Goal: Task Accomplishment & Management: Complete application form

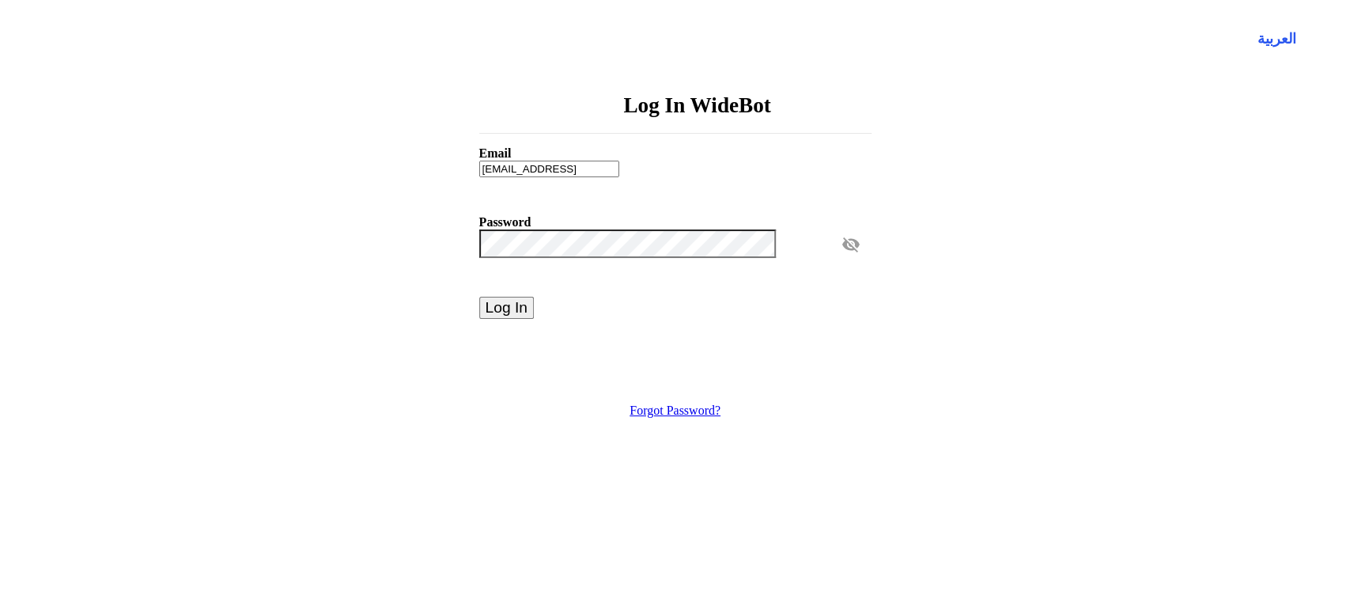
drag, startPoint x: 652, startPoint y: 185, endPoint x: 408, endPoint y: 218, distance: 245.8
click at [408, 218] on div "Log In WideBot Email saif@widebot.ai Password visibility_off Log In Forgot Pass…" at bounding box center [675, 253] width 1338 height 365
click at [842, 259] on span "visibility_off" at bounding box center [857, 244] width 30 height 30
click at [842, 259] on span "visibility" at bounding box center [857, 244] width 30 height 30
click at [534, 318] on button "Log In" at bounding box center [506, 308] width 55 height 22
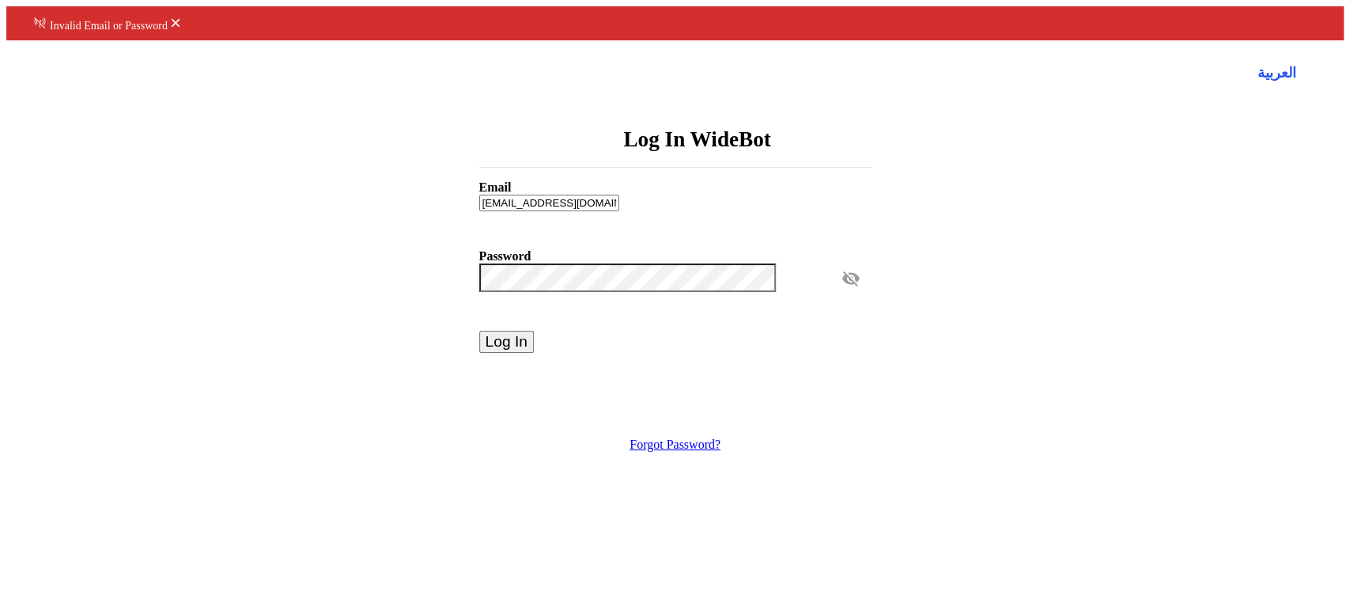
click at [842, 263] on span "visibility_off" at bounding box center [857, 278] width 30 height 30
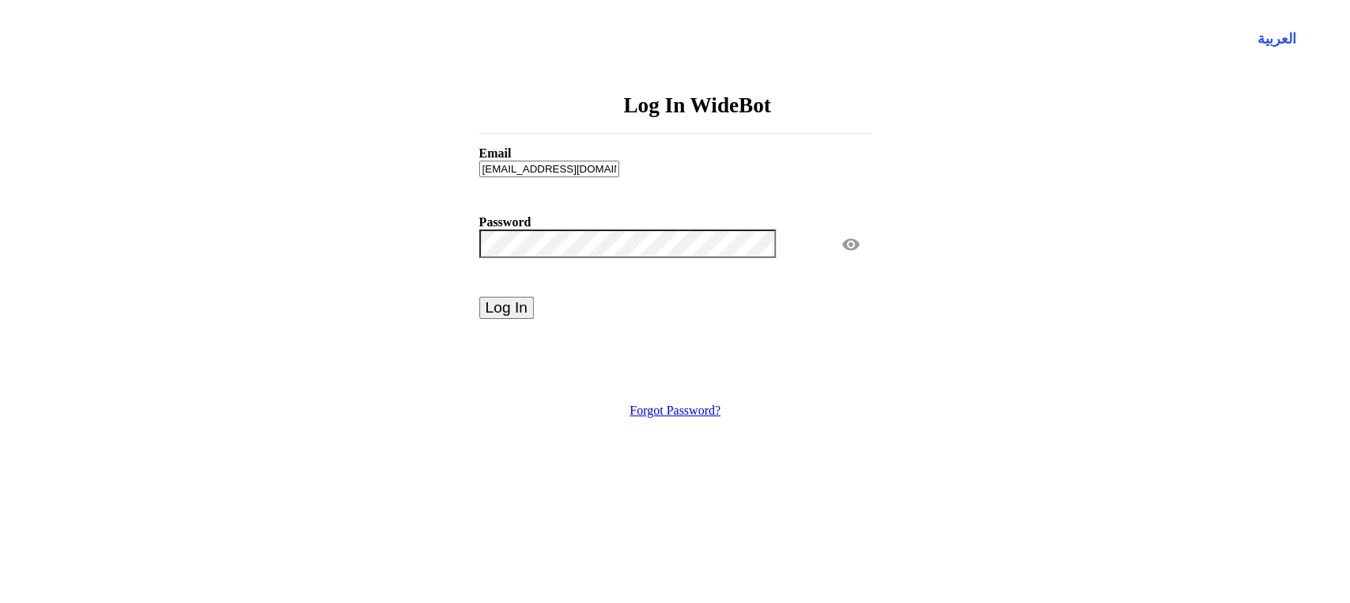
click at [842, 259] on span "visibility" at bounding box center [857, 244] width 30 height 30
click at [534, 319] on button "Log In" at bounding box center [506, 308] width 55 height 22
click at [842, 259] on span "visibility_off" at bounding box center [857, 244] width 30 height 30
click at [775, 199] on div "Email shimaa_mostafa@caoa.gov.eg" at bounding box center [675, 180] width 392 height 69
drag, startPoint x: 737, startPoint y: 196, endPoint x: 725, endPoint y: 181, distance: 19.7
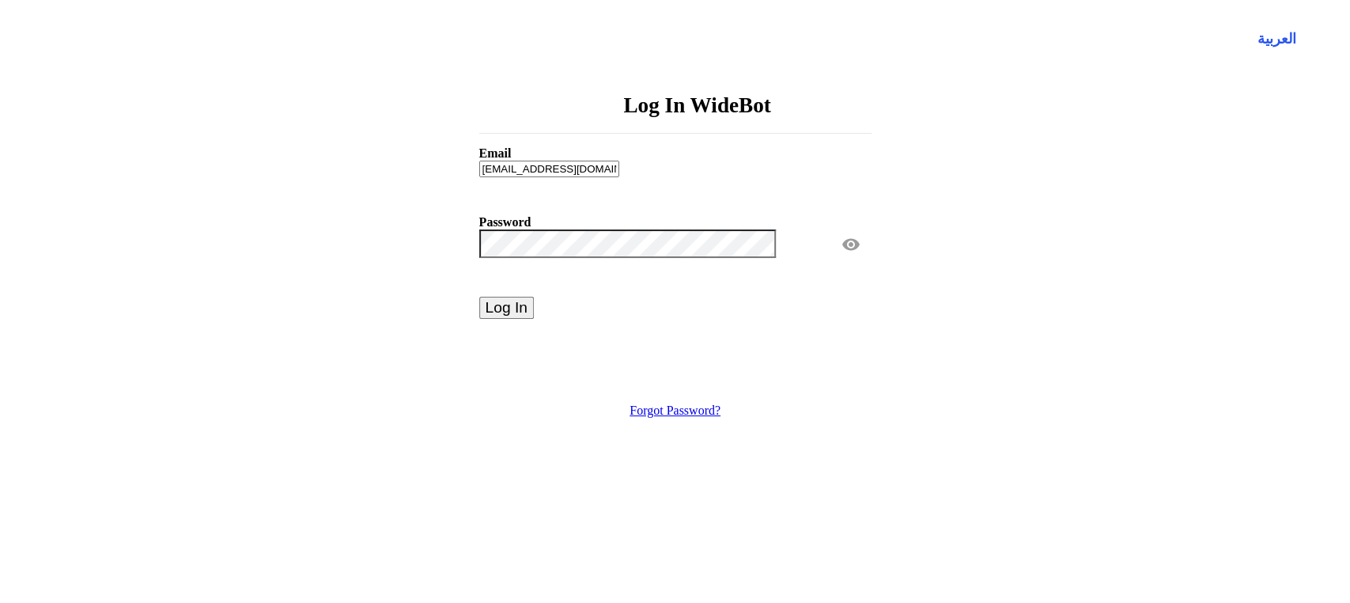
click at [725, 181] on div "Email shimaa_mostafa@caoa.gov.eg" at bounding box center [675, 180] width 392 height 69
drag, startPoint x: 725, startPoint y: 181, endPoint x: 375, endPoint y: 179, distance: 349.7
click at [375, 179] on div "Log In WideBot Email shimaa_mostafa@caoa.gov.eg Password visibility Log In Forg…" at bounding box center [675, 253] width 1338 height 365
type input "hala_khaled@caoa.gov.eg"
click at [349, 271] on div "Log In WideBot Email hala_khaled@caoa.gov.eg Password visibility Log In Forgot …" at bounding box center [675, 253] width 1338 height 365
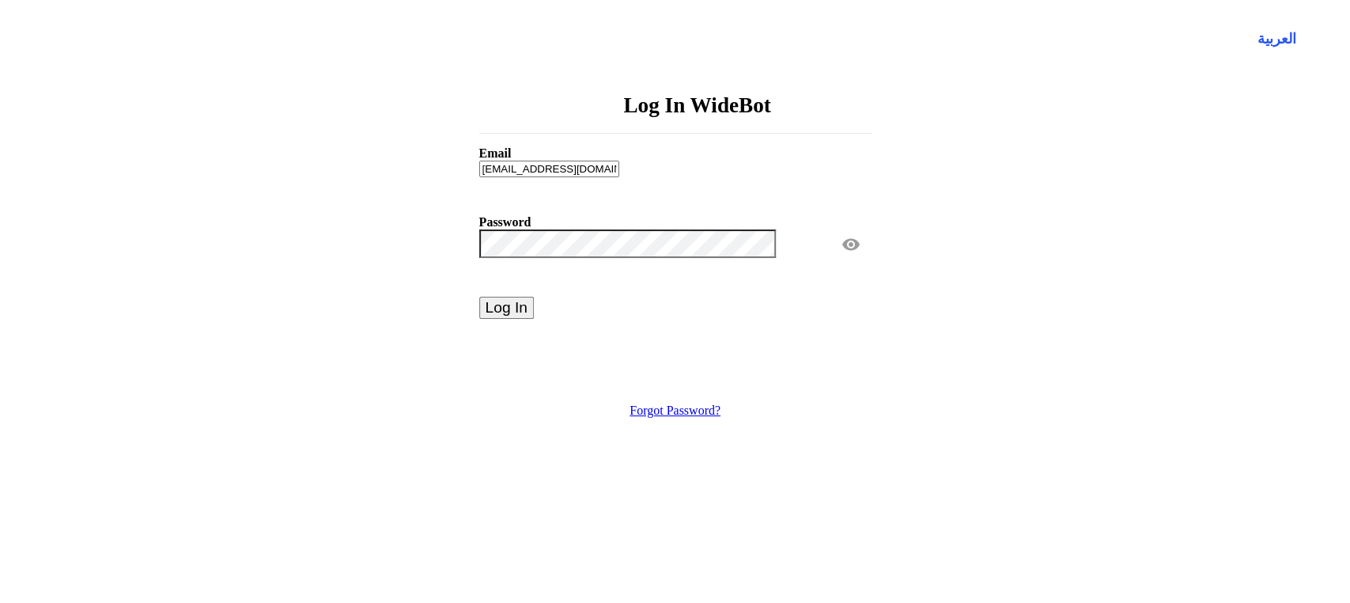
click at [534, 319] on button "Log In" at bounding box center [506, 308] width 55 height 22
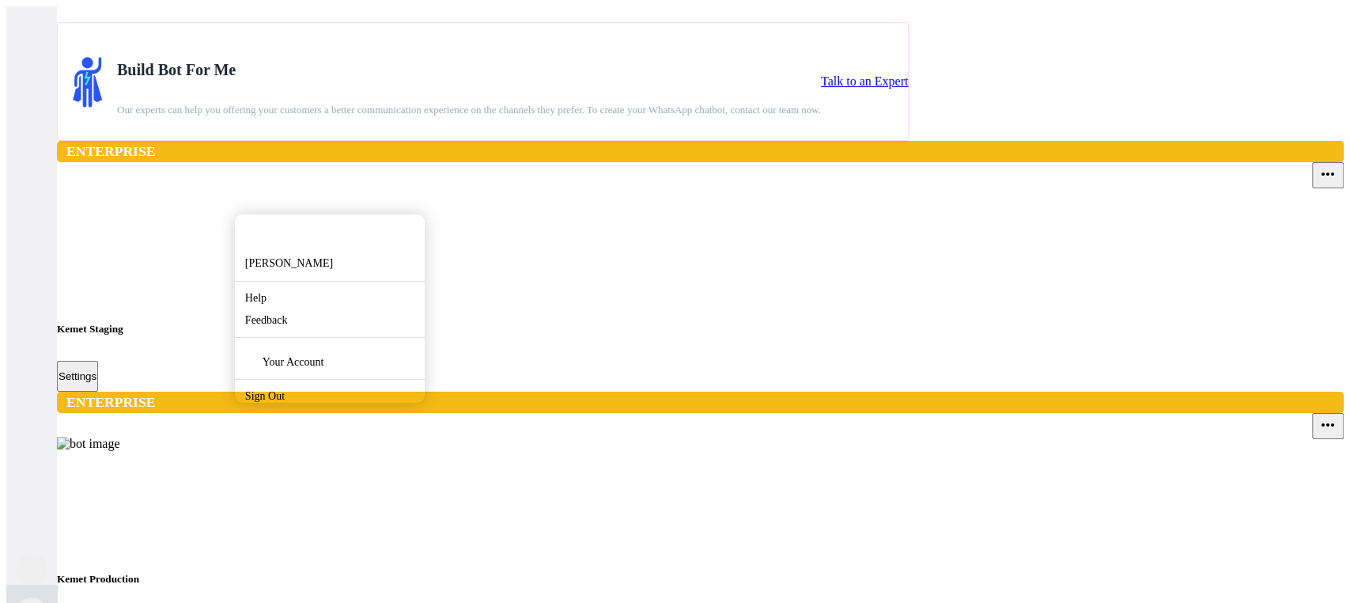
click at [120, 437] on img at bounding box center [88, 444] width 63 height 14
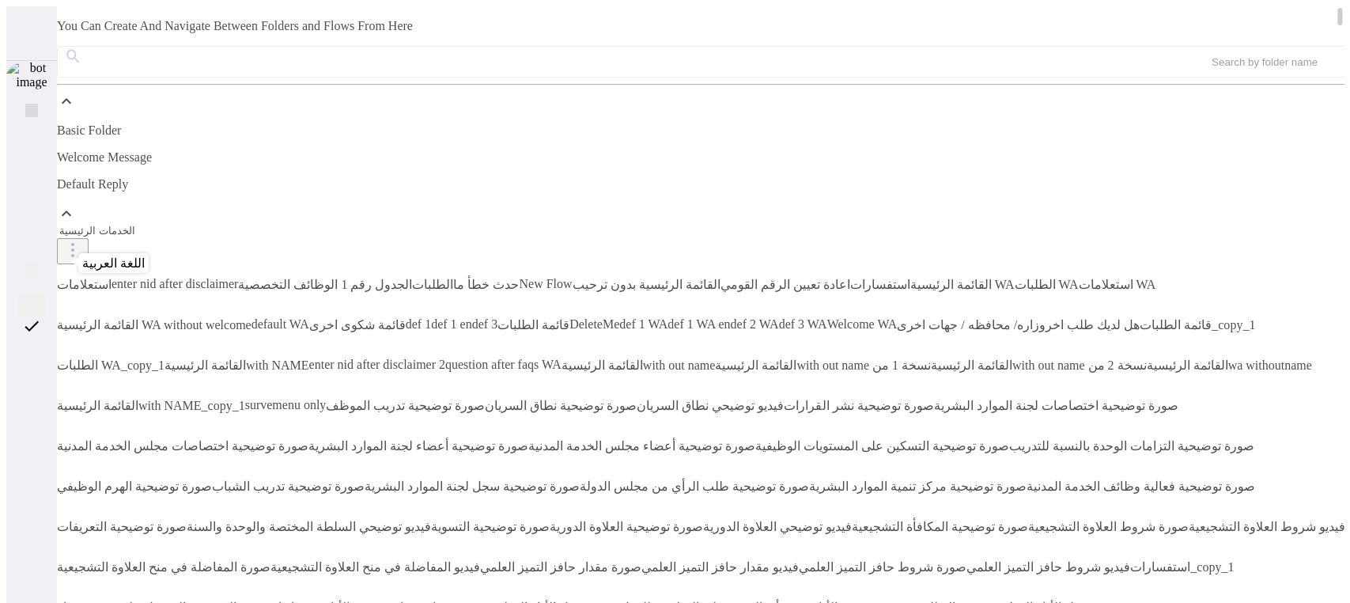
select select "2"
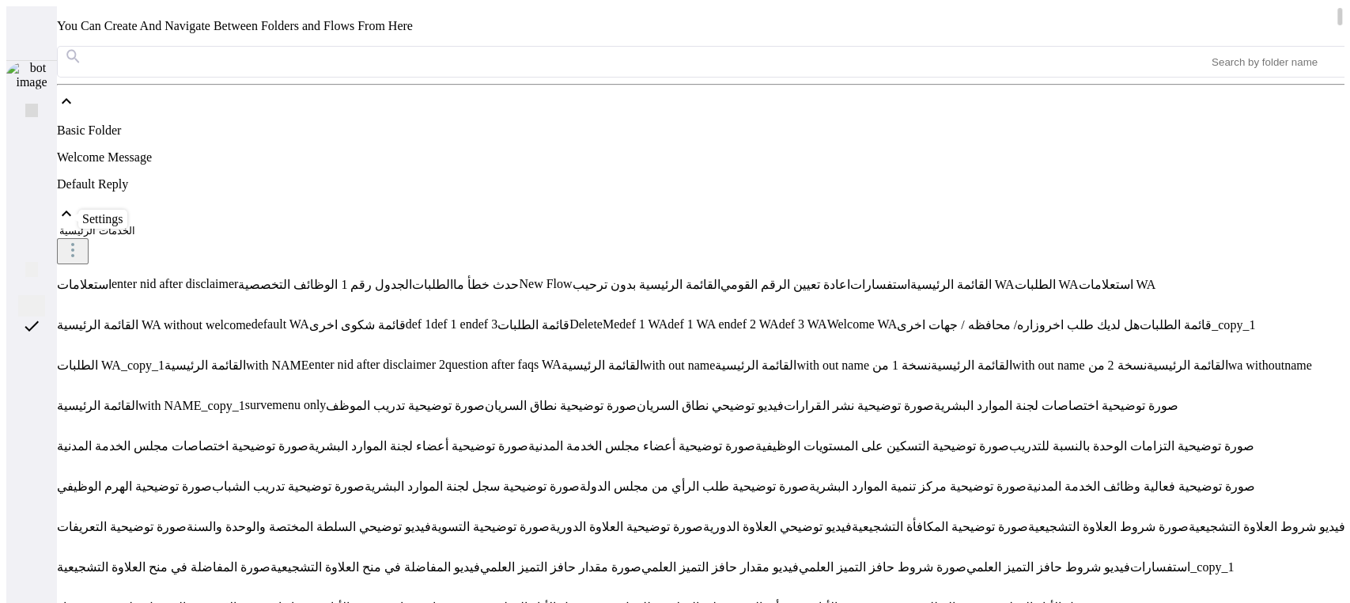
click at [25, 135] on icon at bounding box center [31, 126] width 17 height 17
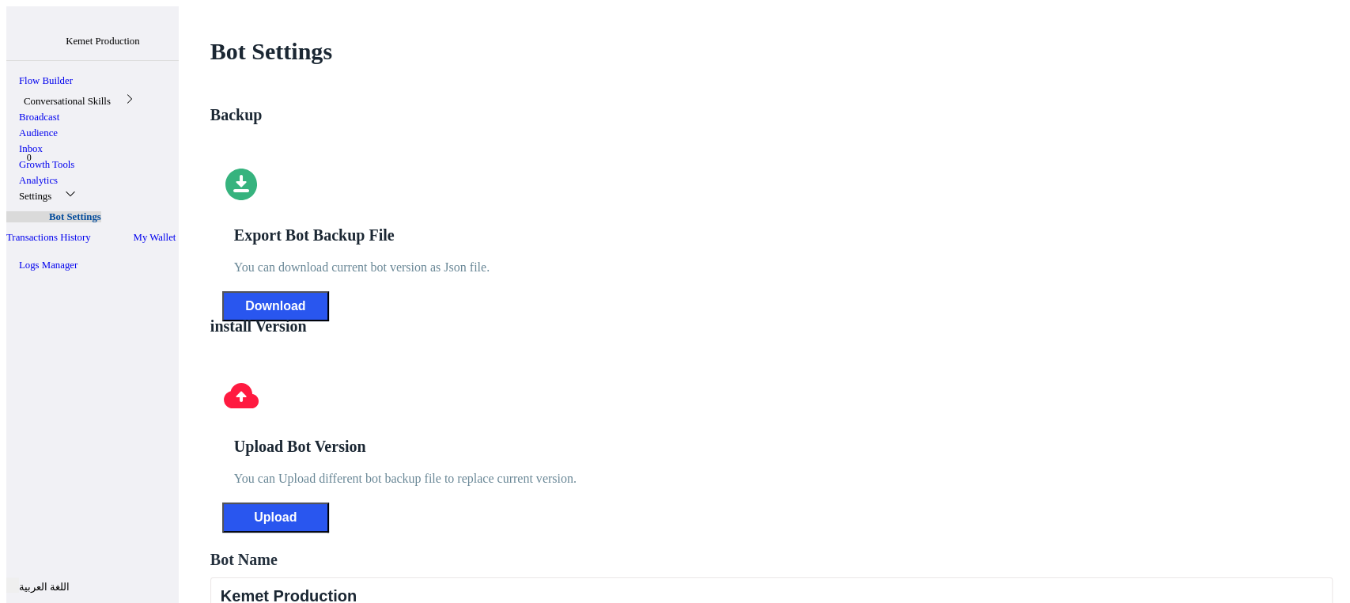
scroll to position [1774, 0]
radio input "true"
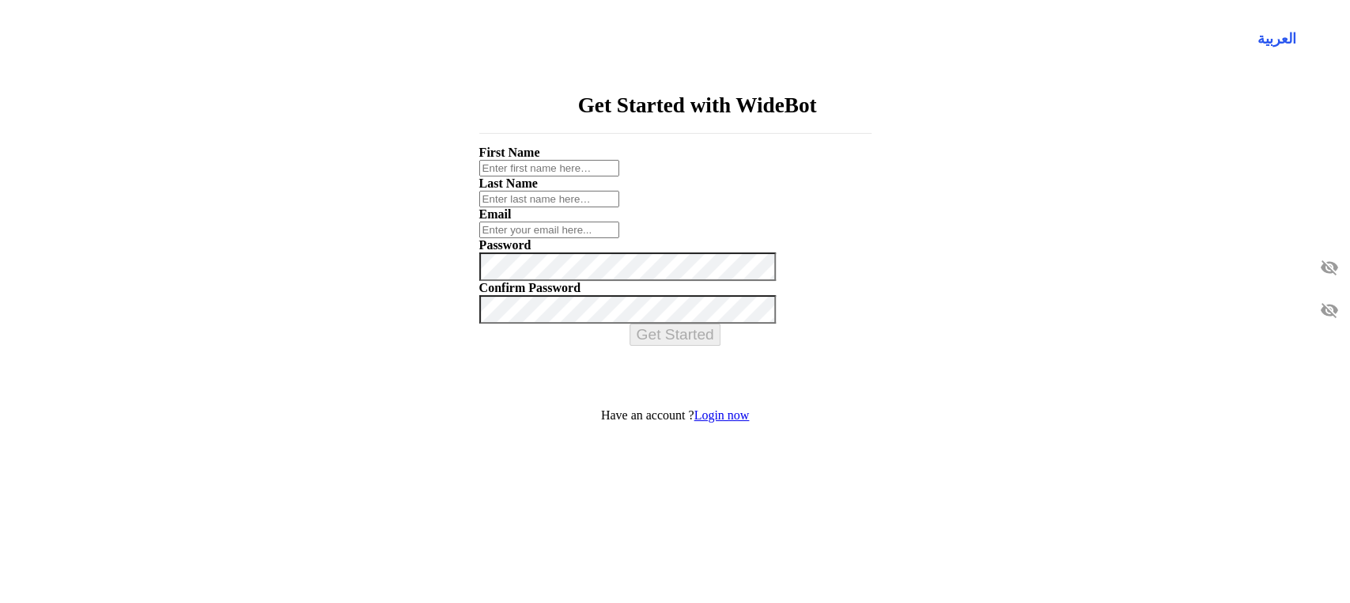
type input "saif@widebot.ai"
click at [613, 176] on input "First Name" at bounding box center [549, 168] width 140 height 17
type input "shimaa"
click at [619, 191] on input "Last Name" at bounding box center [549, 199] width 140 height 17
type input "Mostafa"
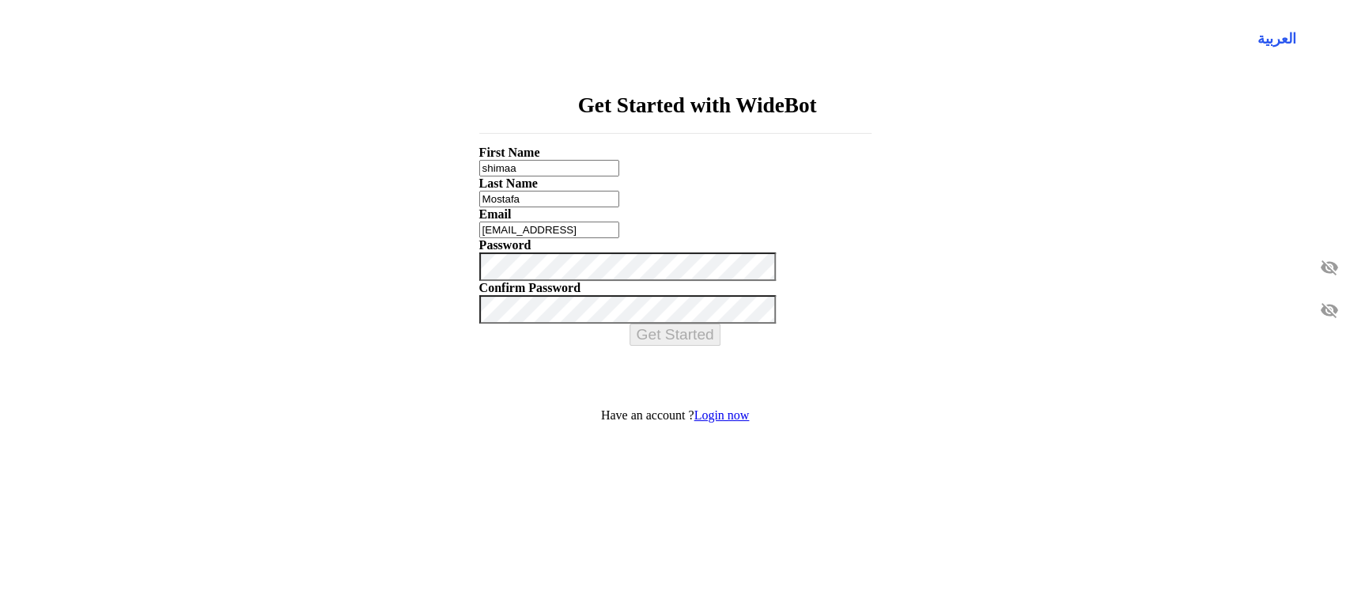
drag, startPoint x: 641, startPoint y: 245, endPoint x: 214, endPoint y: 254, distance: 426.5
click at [214, 254] on div "العربية Get Started with WideBot First Name shimaa Last Name Mostafa Email saif…" at bounding box center [675, 230] width 1338 height 448
type input "shimaa_mostafa@caoa.gov.eg"
click at [1320, 282] on span "visibility_off" at bounding box center [1335, 267] width 30 height 30
click at [1320, 282] on span "visibility" at bounding box center [1335, 267] width 30 height 30
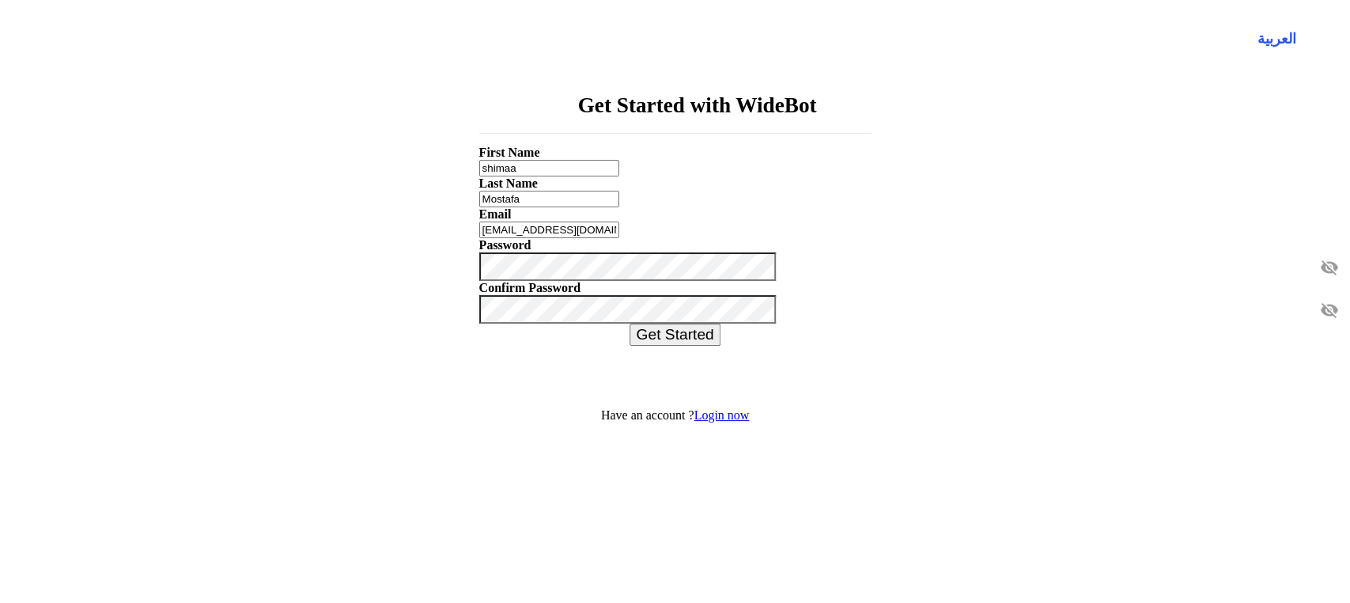
click at [630, 346] on button "Get Started" at bounding box center [675, 335] width 90 height 22
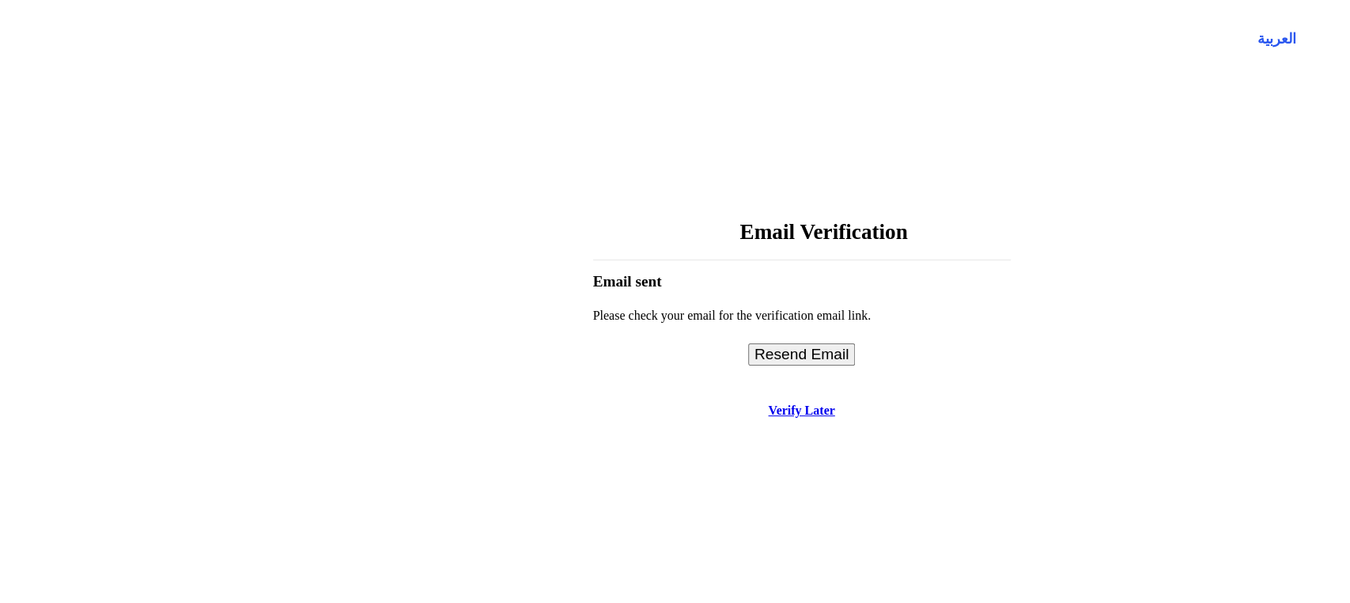
click at [748, 345] on button "Resend Email" at bounding box center [801, 354] width 107 height 22
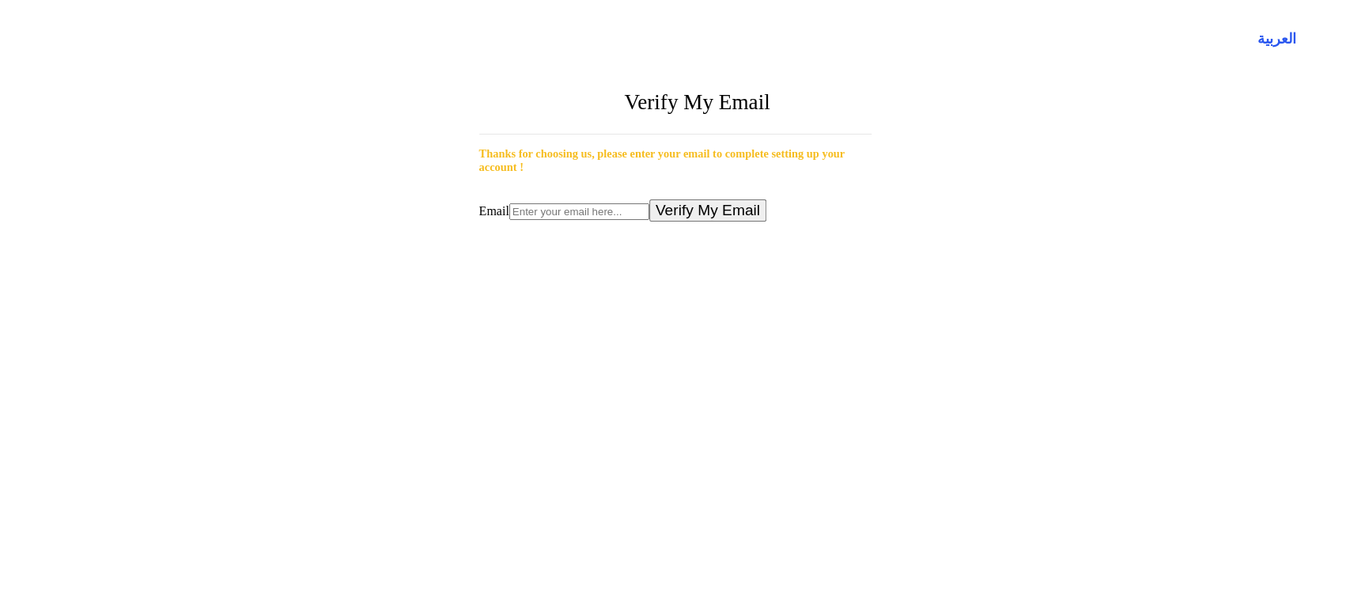
type input "shimaa_mostafa@caoa.gov.eg"
click at [649, 222] on button "Verify My Email" at bounding box center [707, 210] width 117 height 22
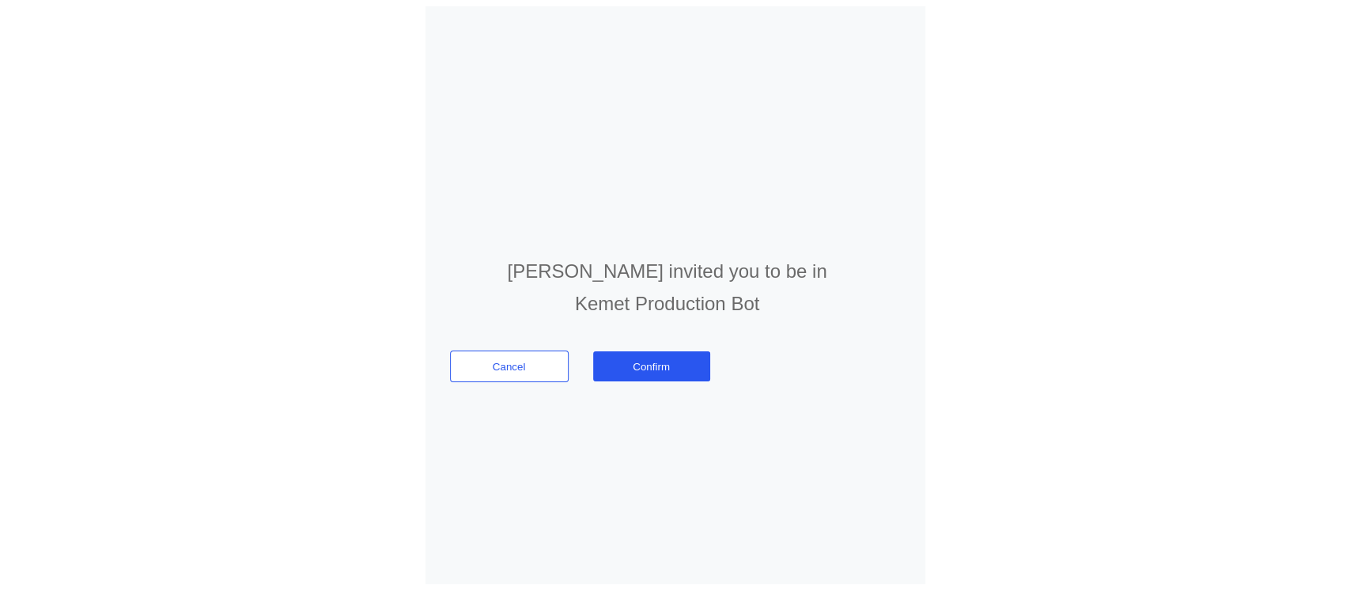
click at [711, 350] on button "Confirm" at bounding box center [652, 366] width 119 height 32
